Goal: Task Accomplishment & Management: Manage account settings

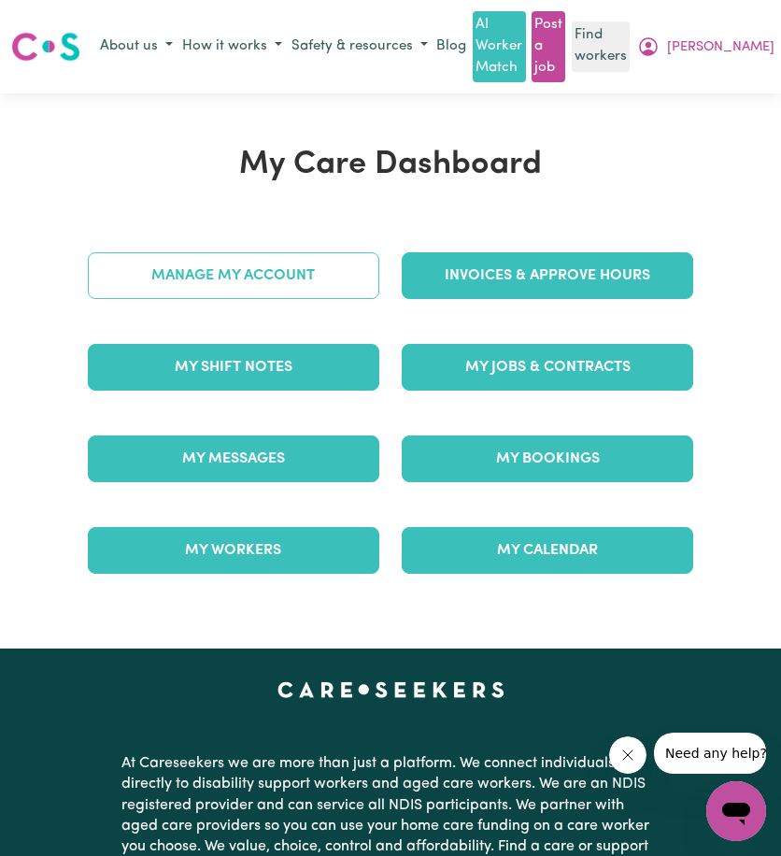
click at [168, 281] on link "Manage My Account" at bounding box center [234, 275] width 292 height 47
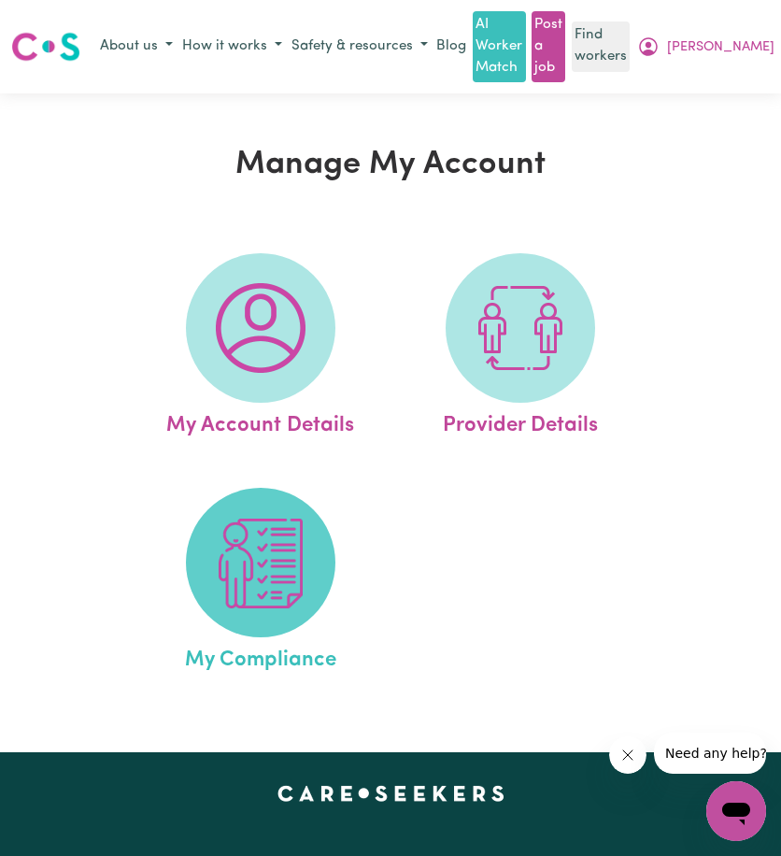
click at [245, 573] on img at bounding box center [261, 564] width 90 height 90
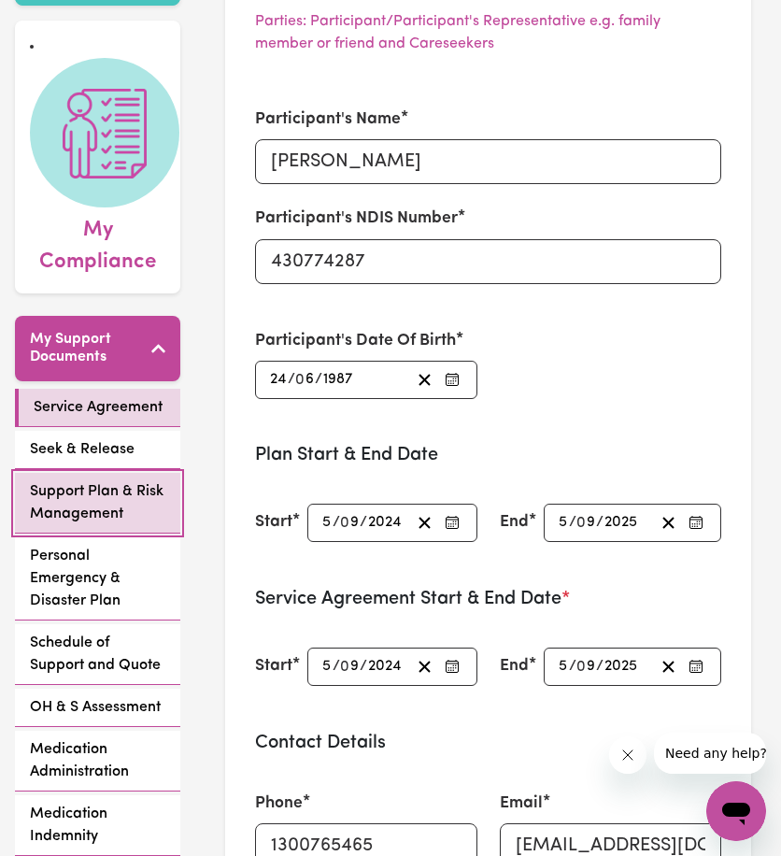
click at [102, 480] on span "Support Plan & Risk Management" at bounding box center [98, 502] width 136 height 45
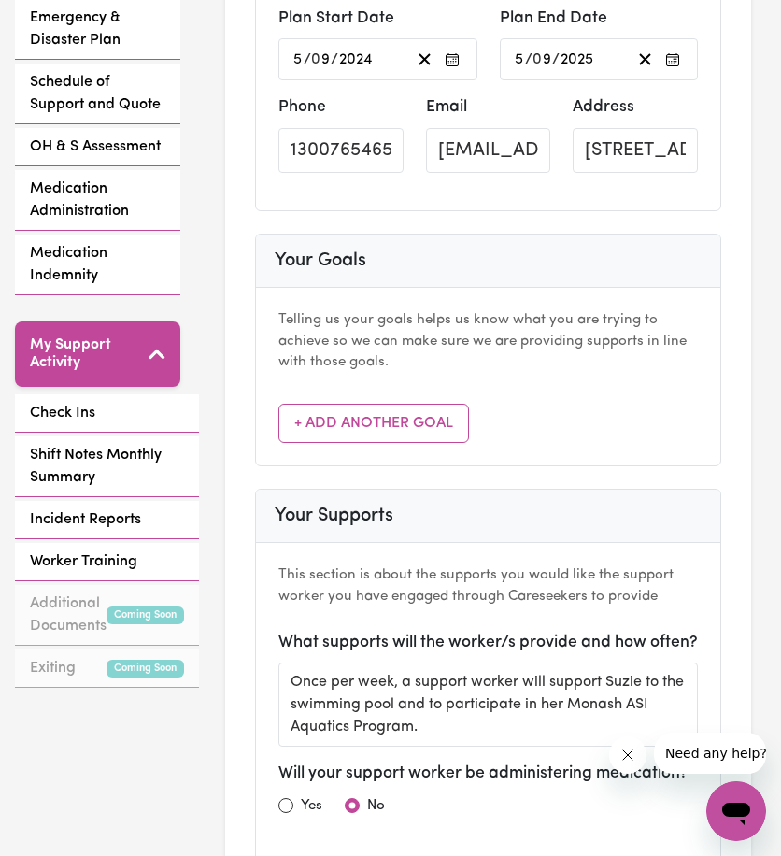
click at [105, 367] on div "My Support Activity Check Ins Shift Notes Monthly Summary Incident Reports Work…" at bounding box center [97, 506] width 165 height 370
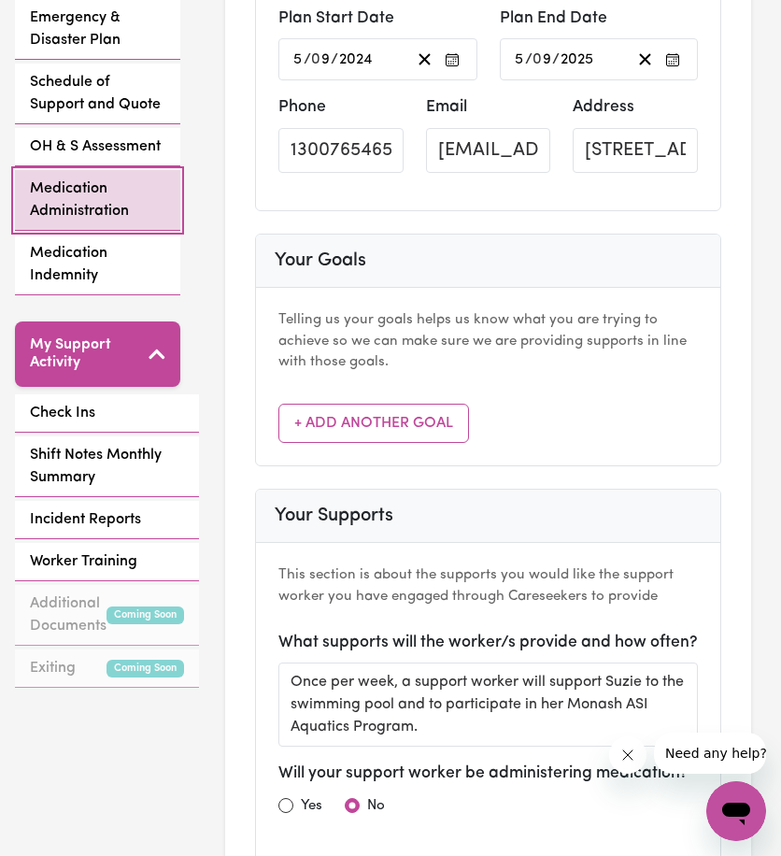
click at [80, 203] on link "Medication Administration" at bounding box center [97, 200] width 165 height 61
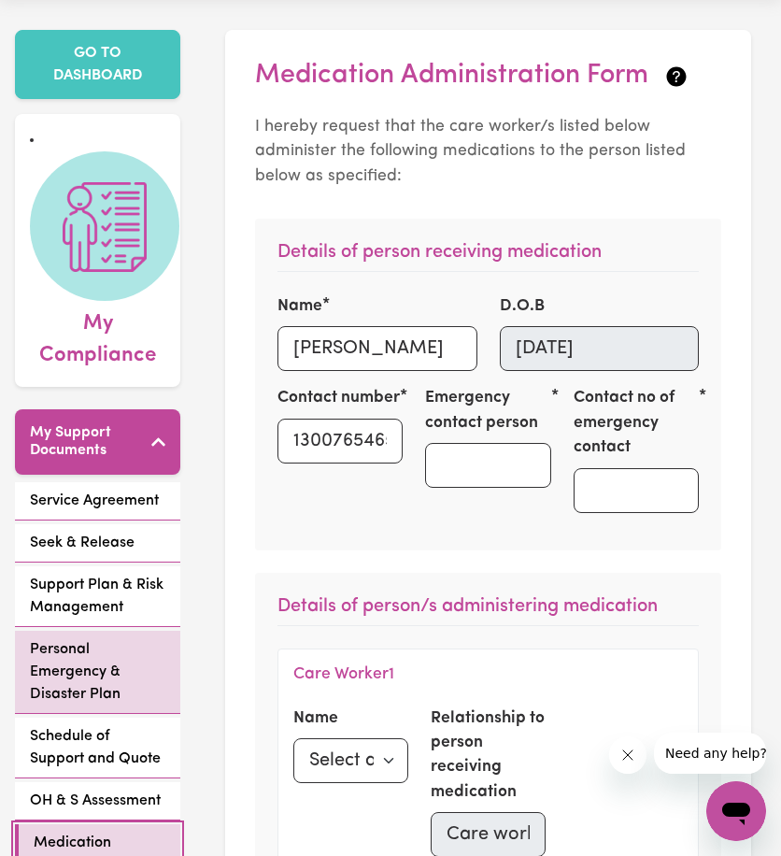
scroll to position [374, 0]
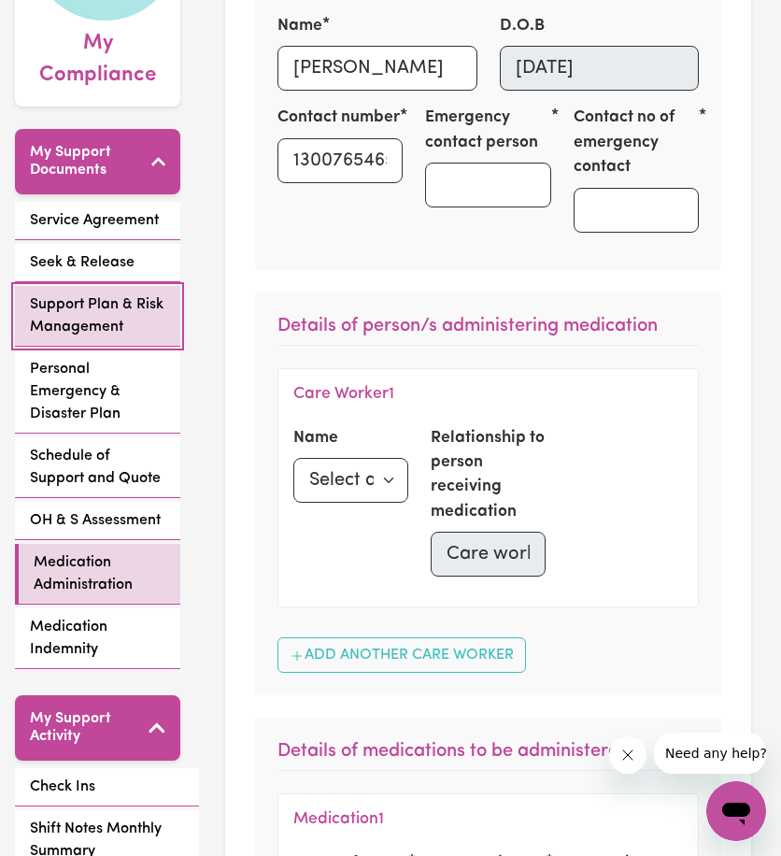
click at [90, 286] on link "Support Plan & Risk Management" at bounding box center [97, 316] width 165 height 61
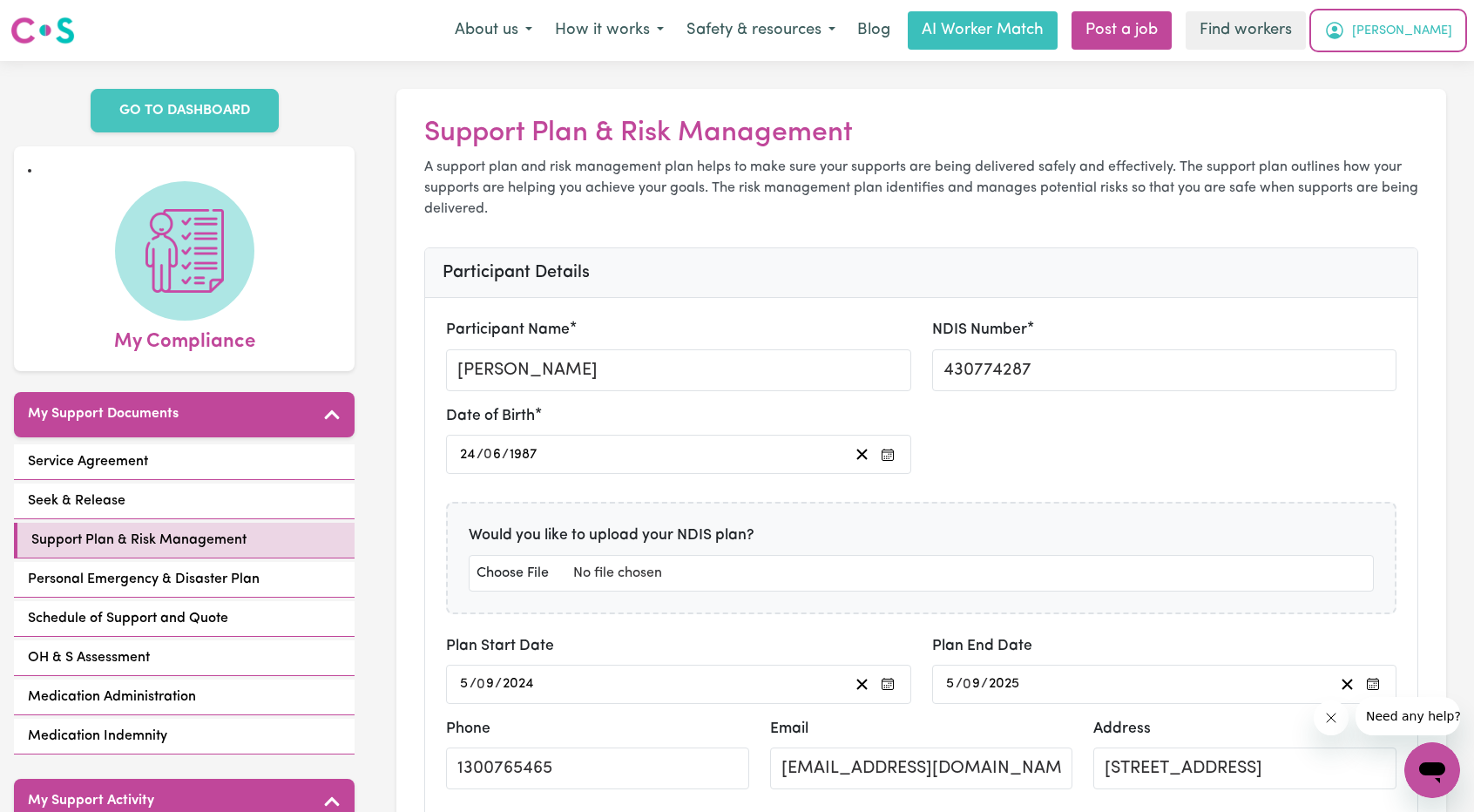
click at [727, 35] on icon "My Account" at bounding box center [1334, 30] width 18 height 18
click at [727, 65] on link "My Dashboard" at bounding box center [1394, 68] width 138 height 34
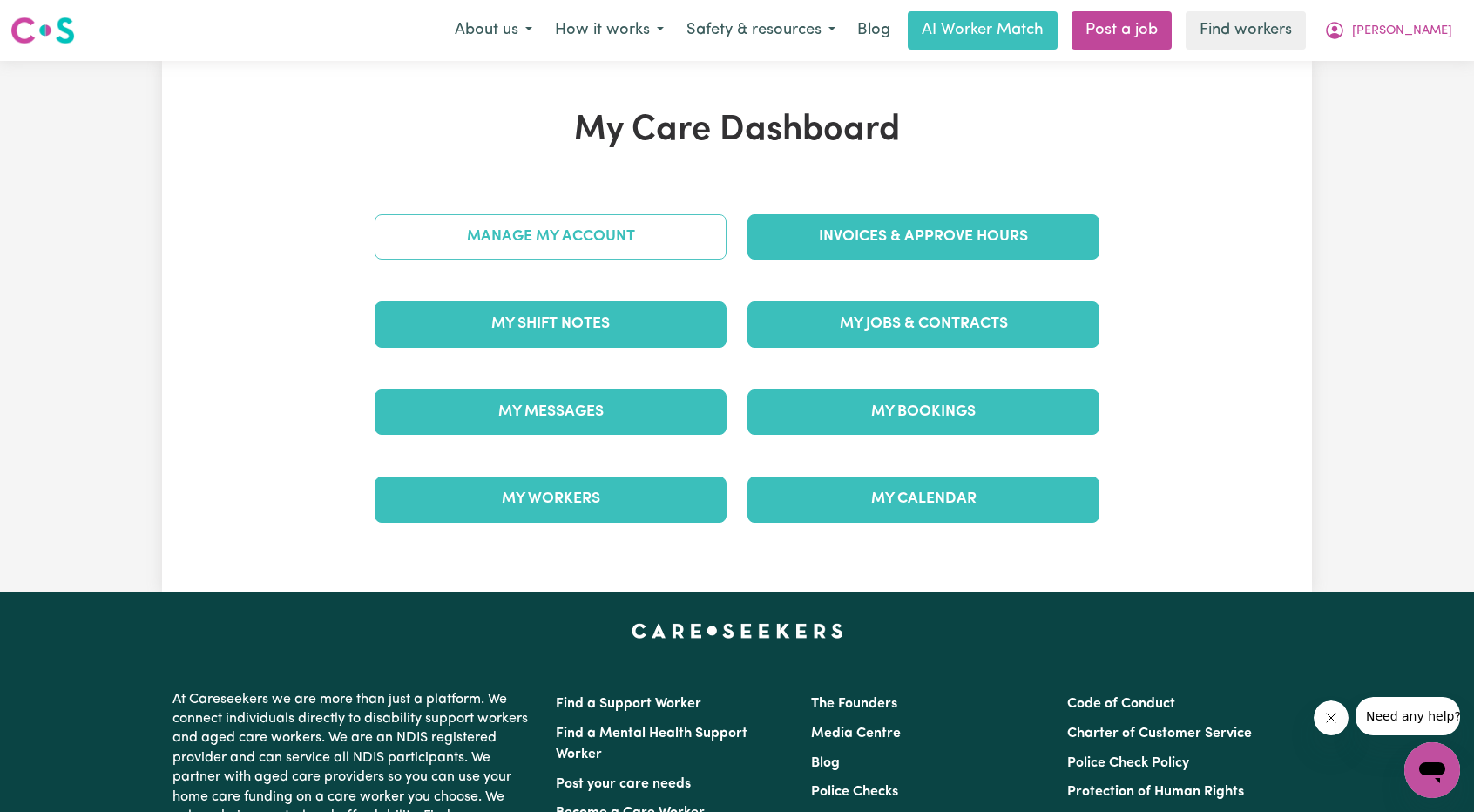
click at [562, 236] on link "Manage My Account" at bounding box center [551, 237] width 352 height 46
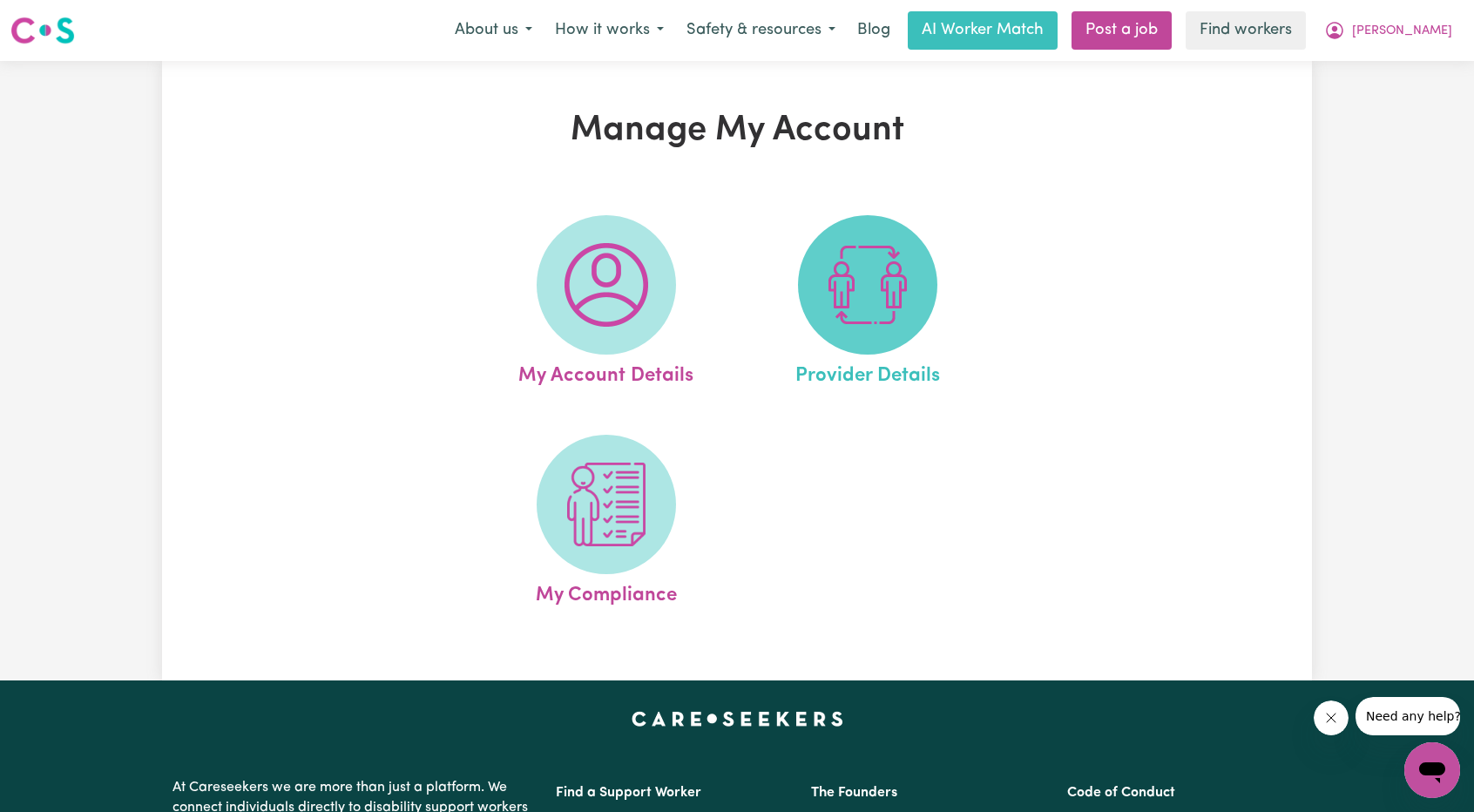
click at [727, 258] on img at bounding box center [868, 285] width 84 height 84
select select "NDIS_FUNDING_PLAN_MANAGED"
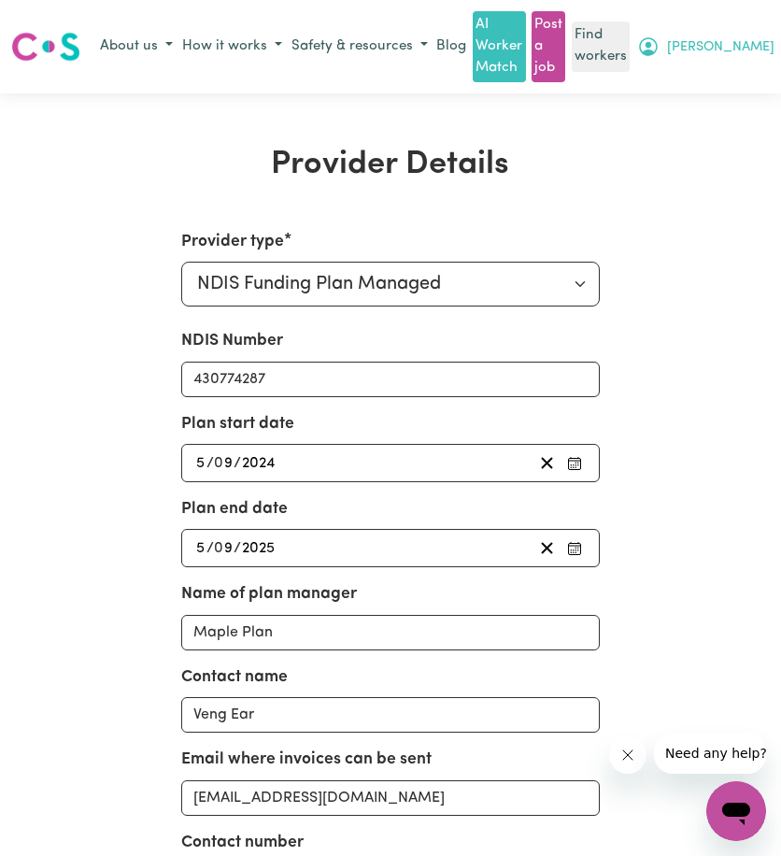
click at [751, 36] on button "[PERSON_NAME]" at bounding box center [706, 47] width 147 height 32
click at [737, 76] on link "My Dashboard" at bounding box center [705, 83] width 148 height 36
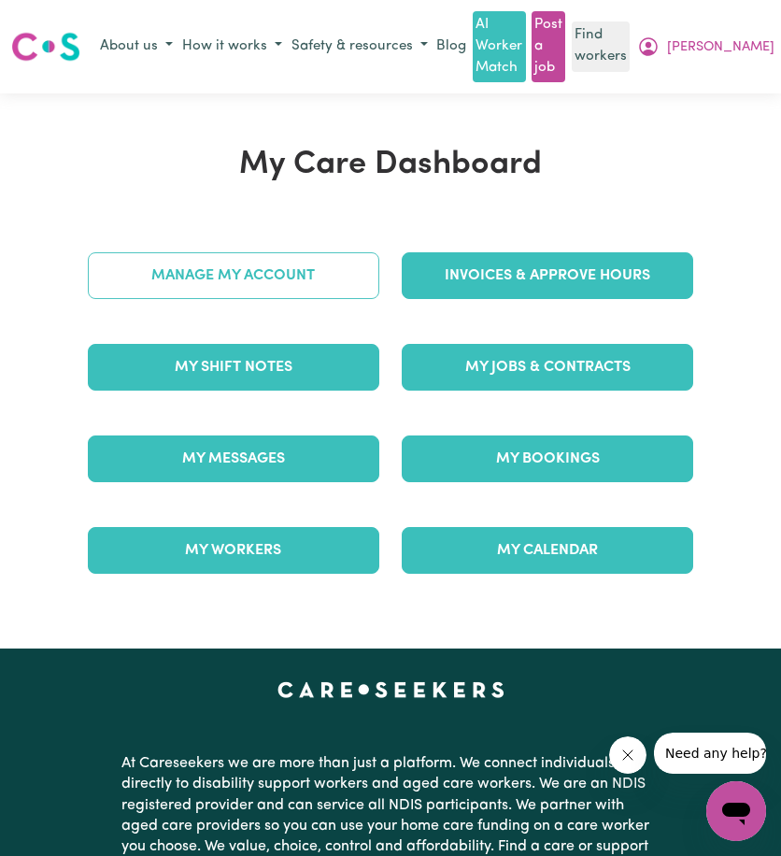
click at [202, 251] on div "Manage My Account" at bounding box center [234, 276] width 314 height 92
click at [206, 272] on link "Manage My Account" at bounding box center [234, 275] width 292 height 47
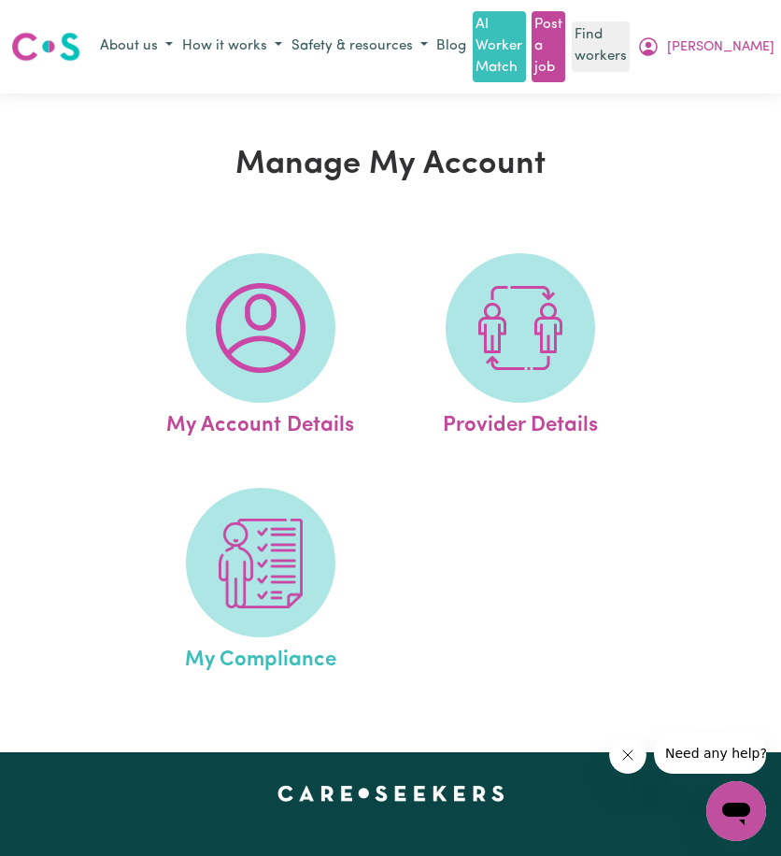
click at [293, 635] on link "My Compliance" at bounding box center [261, 582] width 250 height 189
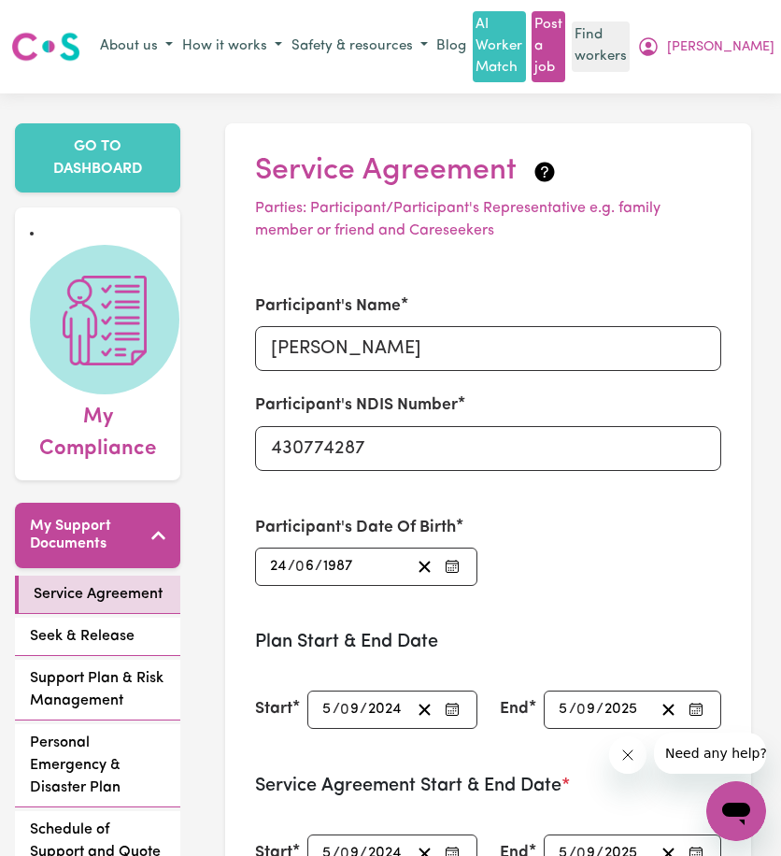
click at [744, 66] on div "About us How it works Safety & resources Blog AI Worker Match Post a job Find w…" at bounding box center [437, 46] width 684 height 71
click at [750, 59] on button "[PERSON_NAME]" at bounding box center [706, 47] width 147 height 32
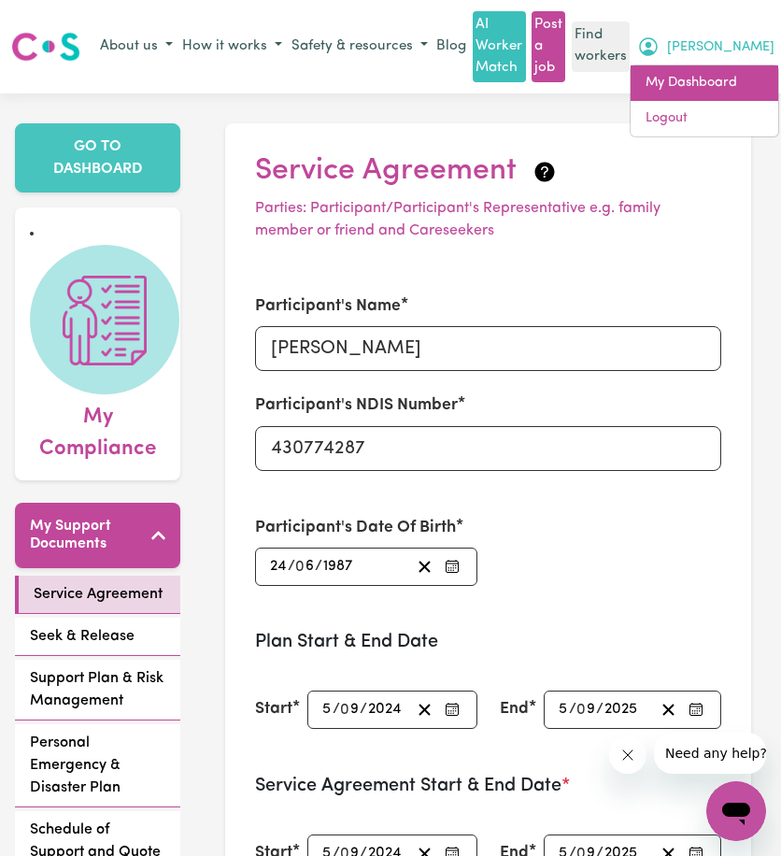
click at [744, 98] on link "My Dashboard" at bounding box center [705, 83] width 148 height 36
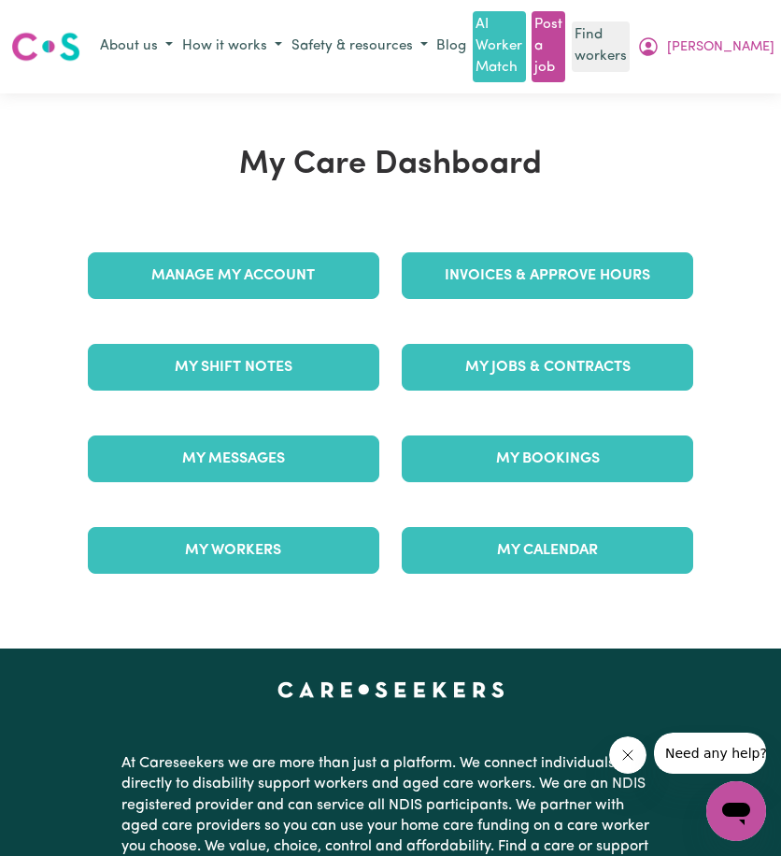
click at [753, 27] on div "About us How it works Safety & resources Blog AI Worker Match Post a job Find w…" at bounding box center [437, 46] width 684 height 71
click at [753, 46] on button "[PERSON_NAME]" at bounding box center [706, 47] width 147 height 32
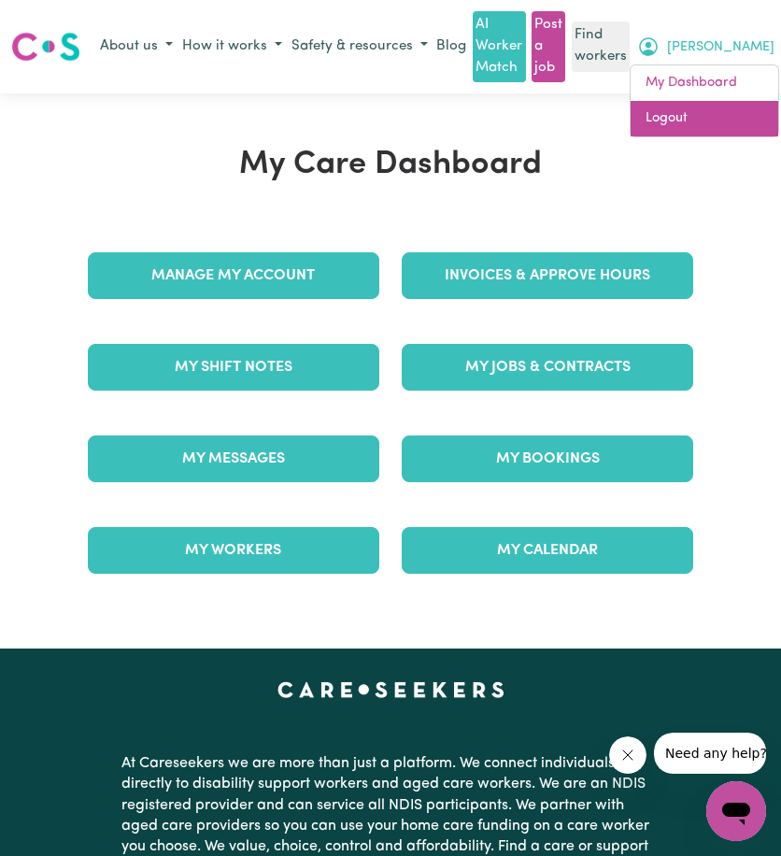
click at [727, 111] on link "Logout" at bounding box center [705, 119] width 148 height 36
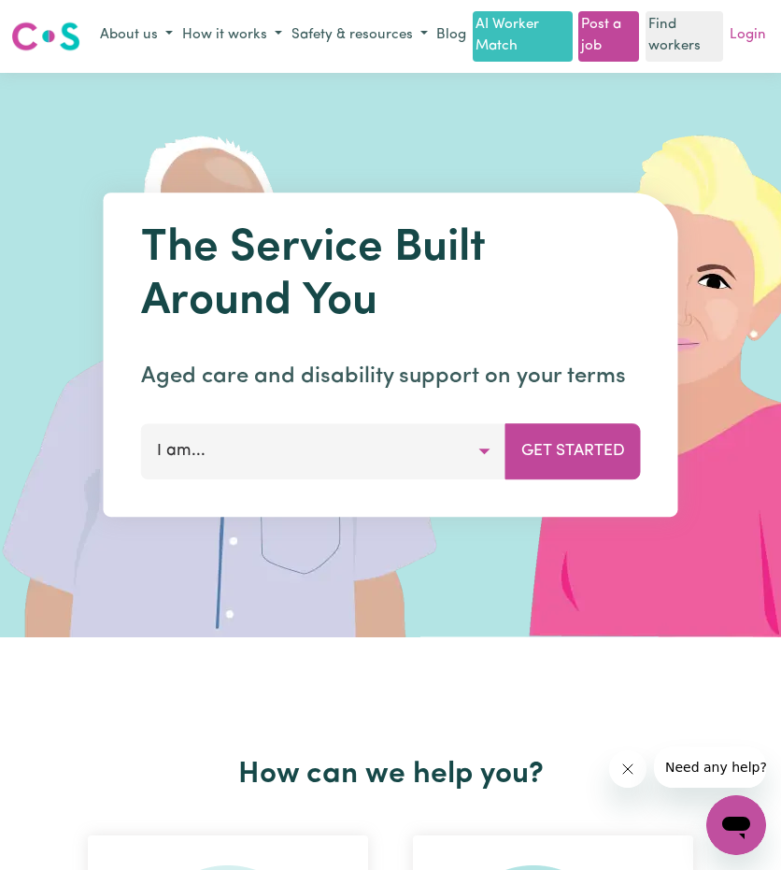
click at [759, 44] on link "Login" at bounding box center [748, 35] width 44 height 29
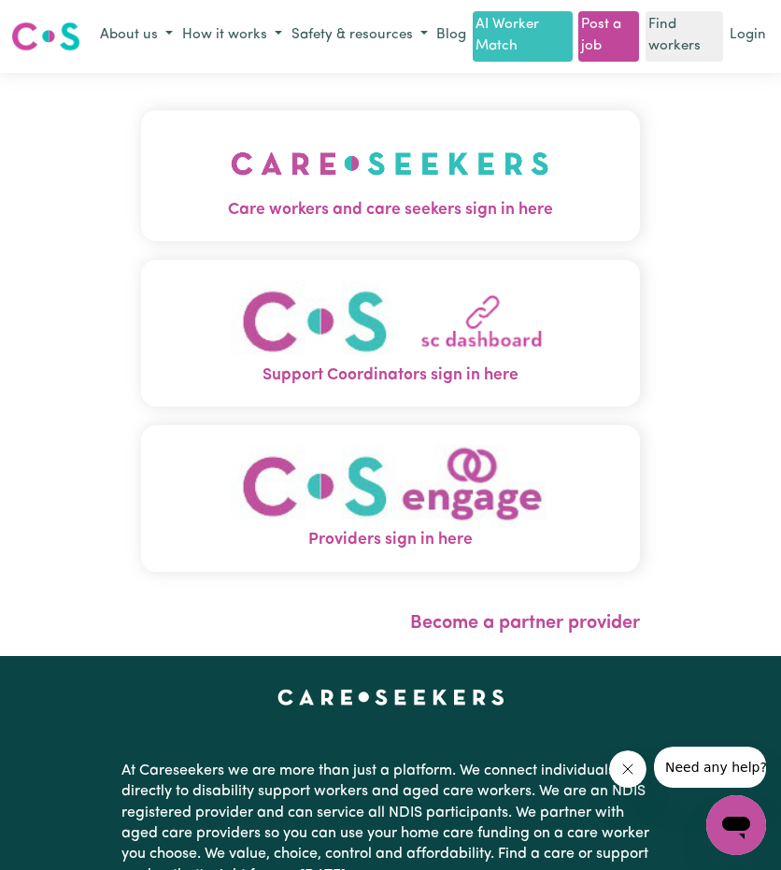
click at [352, 198] on img "Care workers and care seekers sign in here" at bounding box center [390, 163] width 319 height 69
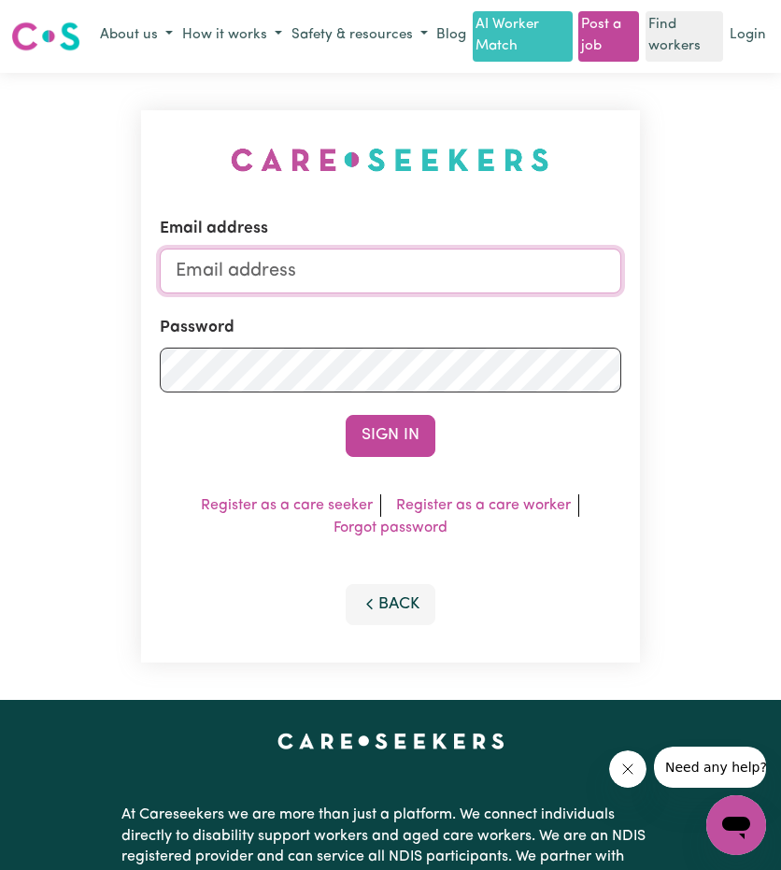
click at [391, 283] on input "Email address" at bounding box center [390, 271] width 461 height 45
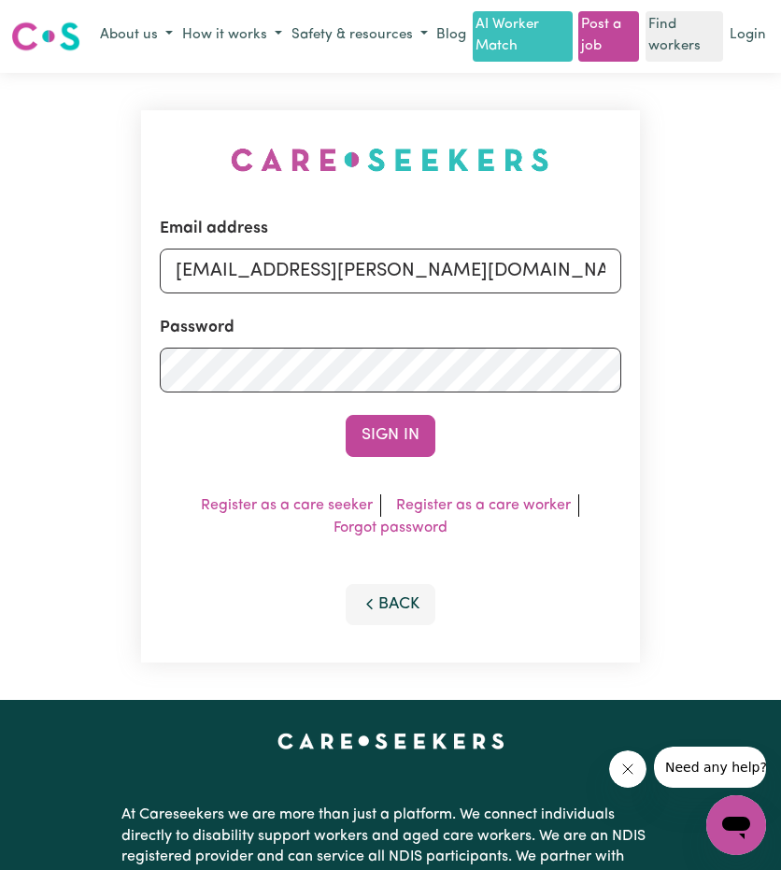
drag, startPoint x: 272, startPoint y: 299, endPoint x: 693, endPoint y: 326, distance: 422.3
click at [680, 324] on div "Email address [EMAIL_ADDRESS][PERSON_NAME][DOMAIN_NAME] Password Sign In Regist…" at bounding box center [390, 387] width 781 height 628
type input "[EMAIL_ADDRESS][DOMAIN_NAME]"
click at [399, 421] on form "Email address [EMAIL_ADDRESS][DOMAIN_NAME] Password Sign In" at bounding box center [390, 337] width 461 height 240
click at [396, 440] on button "Sign In" at bounding box center [391, 435] width 90 height 41
